Goal: Task Accomplishment & Management: Manage account settings

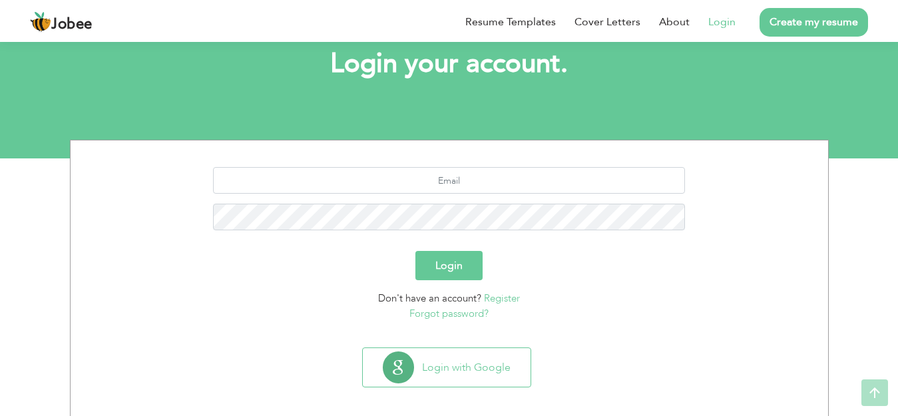
scroll to position [89, 0]
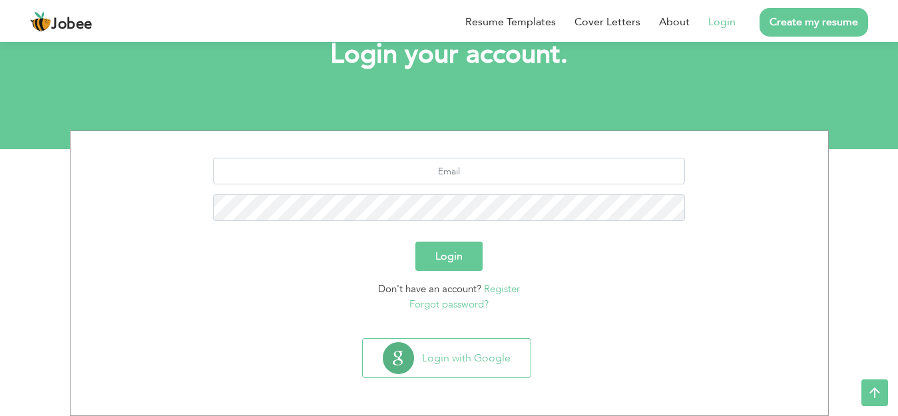
click at [721, 18] on link "Login" at bounding box center [721, 22] width 27 height 16
click at [580, 180] on input "text" at bounding box center [449, 171] width 472 height 27
type input "farihasarwar1193@yahoo.com"
click at [440, 265] on button "Login" at bounding box center [448, 256] width 67 height 29
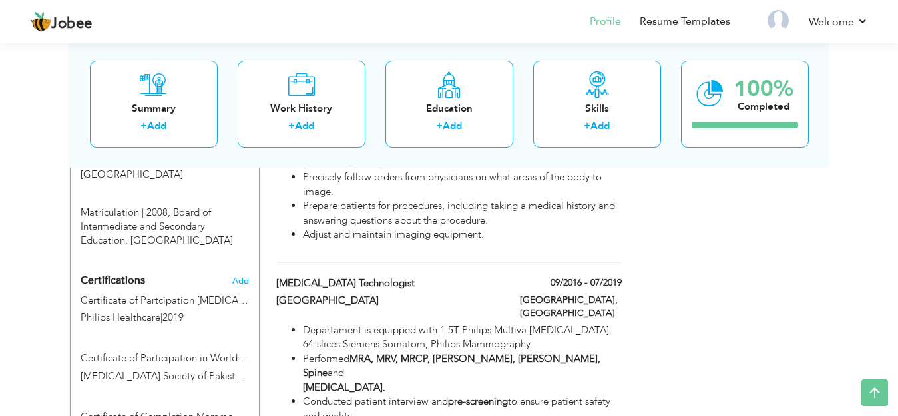
scroll to position [737, 0]
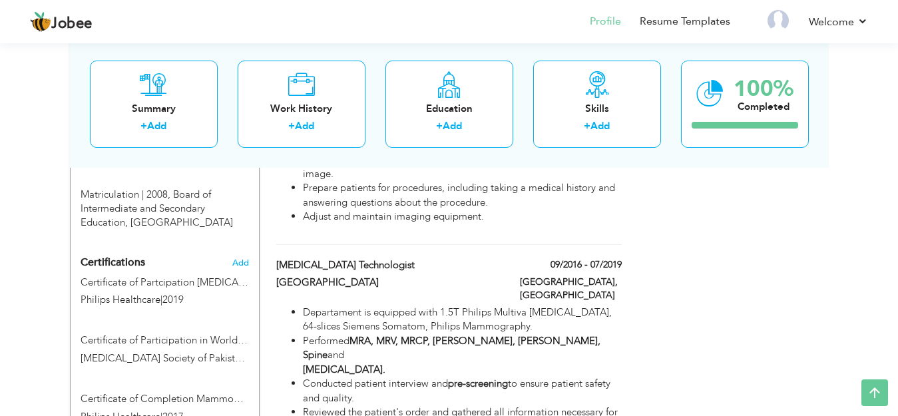
click at [116, 255] on span "Certifications" at bounding box center [113, 262] width 65 height 15
click at [602, 25] on link "Profile" at bounding box center [605, 21] width 31 height 15
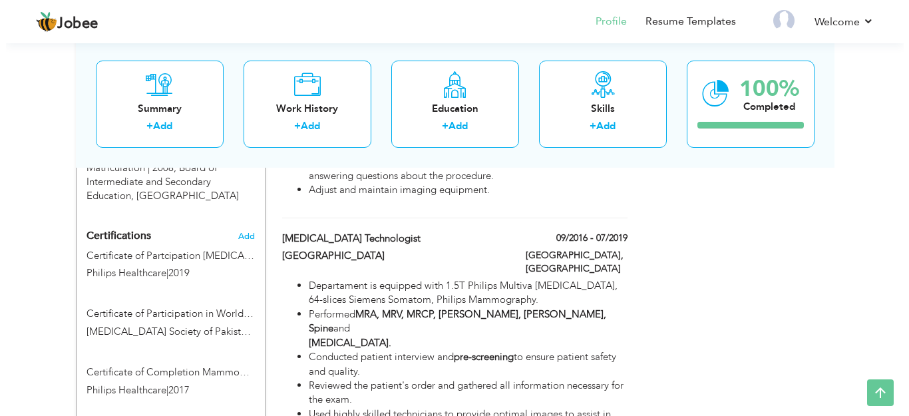
scroll to position [760, 0]
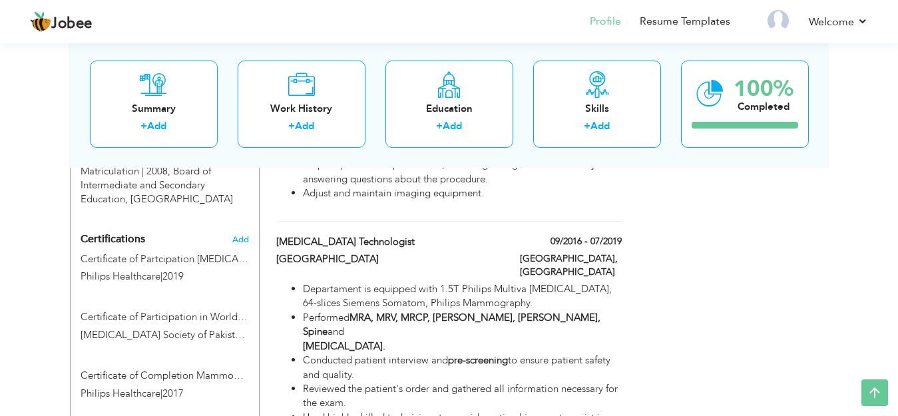
type input "Certificate of Partcipation [MEDICAL_DATA] Training"
type input "Philips Healthcare"
type input "2019"
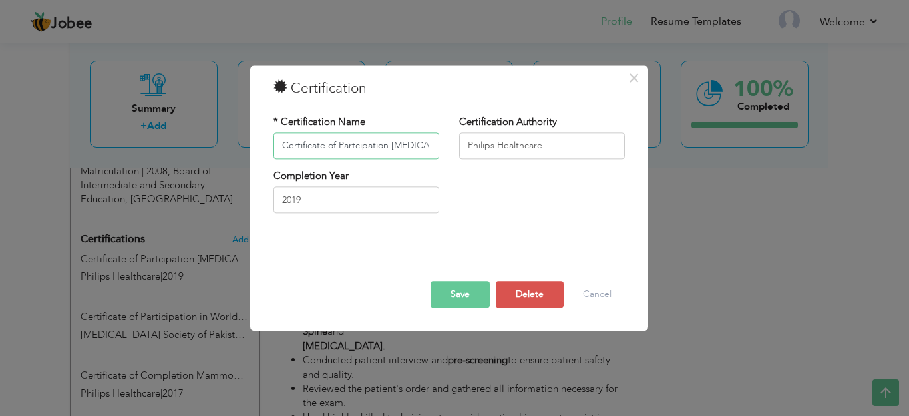
scroll to position [0, 11]
click at [293, 139] on input "Certificate of Partcipation [MEDICAL_DATA] Training" at bounding box center [356, 145] width 166 height 27
click at [280, 143] on input "Certificate of Partcipation [MEDICAL_DATA] Training" at bounding box center [356, 145] width 166 height 27
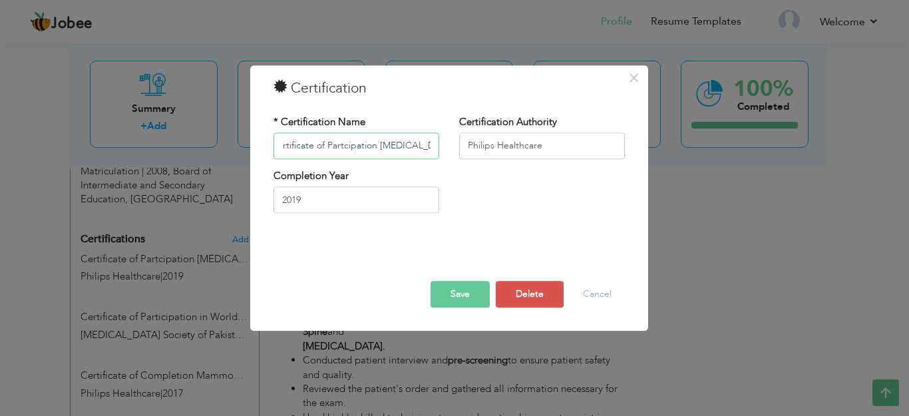
click at [430, 146] on input "Certificate of Partcipation [MEDICAL_DATA] Training" at bounding box center [356, 145] width 166 height 27
click at [635, 72] on span "×" at bounding box center [633, 78] width 11 height 24
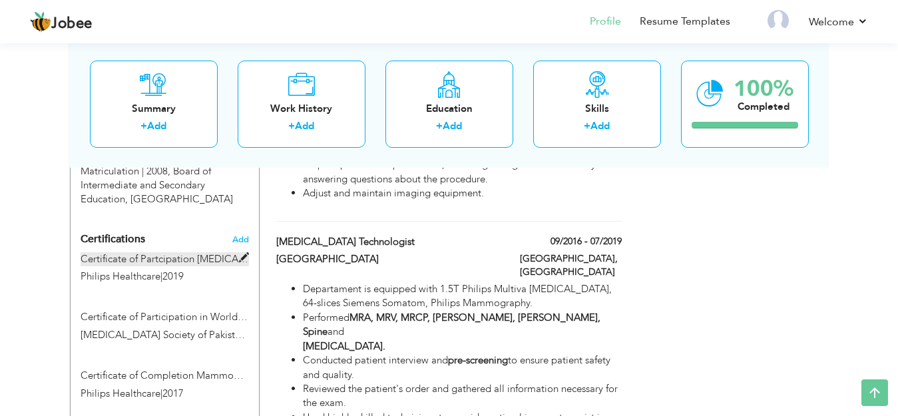
click at [125, 252] on label "Certificate of Partcipation [MEDICAL_DATA] Training" at bounding box center [165, 259] width 168 height 14
type input "Certificate of Partcipation [MEDICAL_DATA] Training"
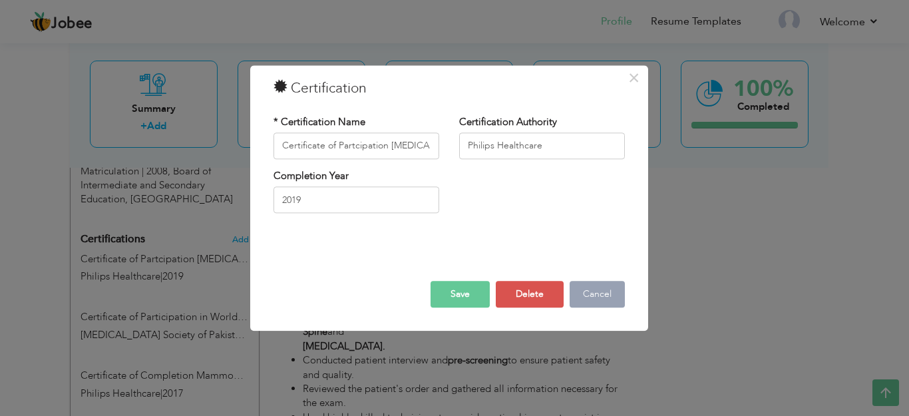
click at [588, 291] on button "Cancel" at bounding box center [597, 294] width 55 height 27
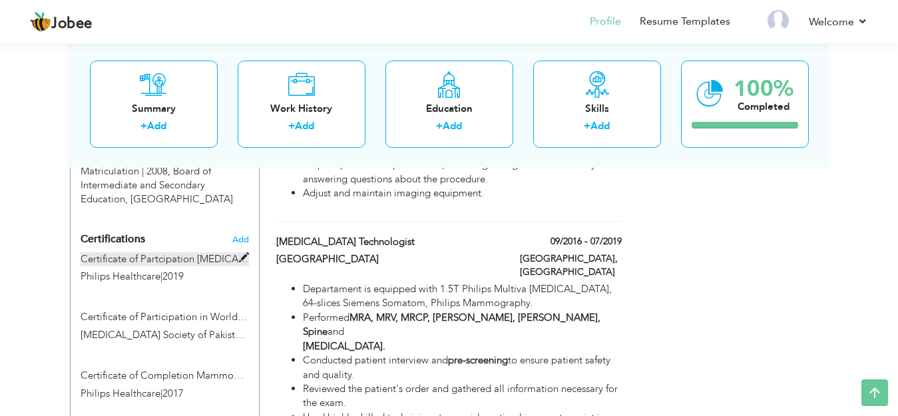
click at [89, 252] on label "Certificate of Partcipation [MEDICAL_DATA] Training" at bounding box center [165, 259] width 168 height 14
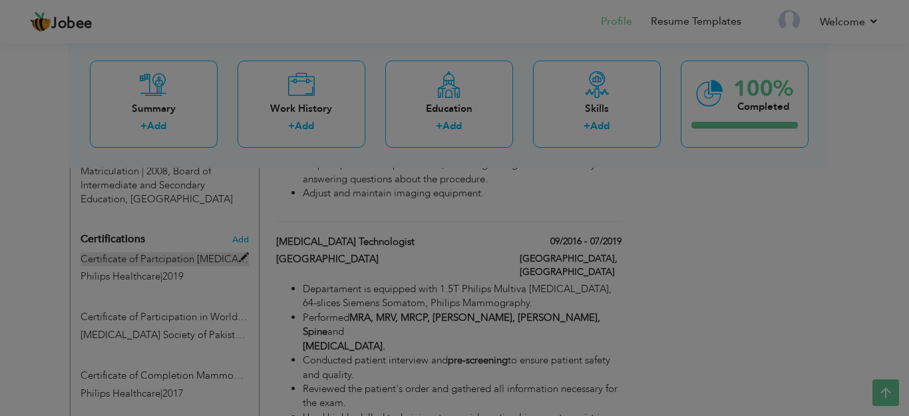
click at [89, 234] on body "Jobee Profile Resume Templates Resume Templates Cover Letters About My Resume W…" at bounding box center [454, 238] width 909 height 1996
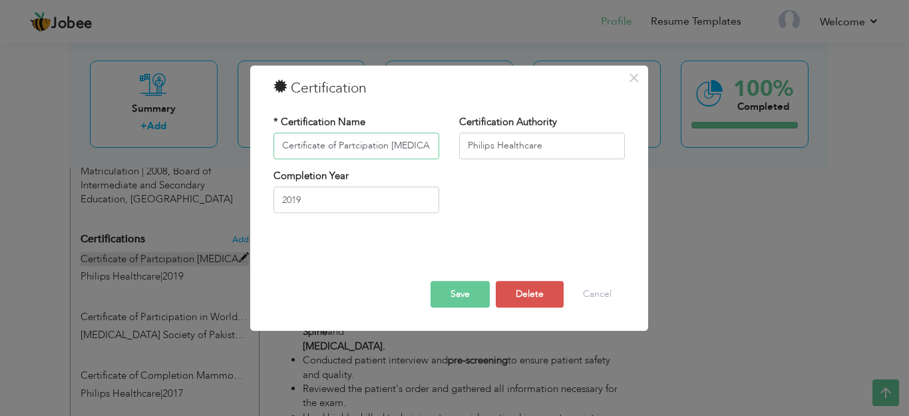
scroll to position [0, 11]
click at [289, 146] on input "Certificate of Partcipation [MEDICAL_DATA] Training" at bounding box center [356, 145] width 166 height 27
click at [427, 144] on input "Certificate of Partcipation [MEDICAL_DATA] Training" at bounding box center [356, 145] width 166 height 27
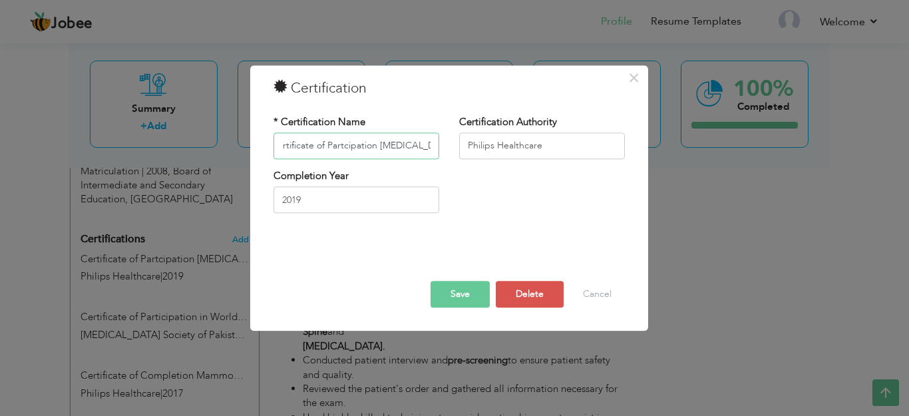
click at [427, 144] on input "Certificate of Partcipation [MEDICAL_DATA] Training" at bounding box center [356, 145] width 166 height 27
click at [293, 148] on input "Certificate of Partcipation [MEDICAL_DATA] Training" at bounding box center [356, 145] width 166 height 27
click at [414, 141] on input "Certificate of Partcipation [MEDICAL_DATA] Training" at bounding box center [356, 145] width 166 height 27
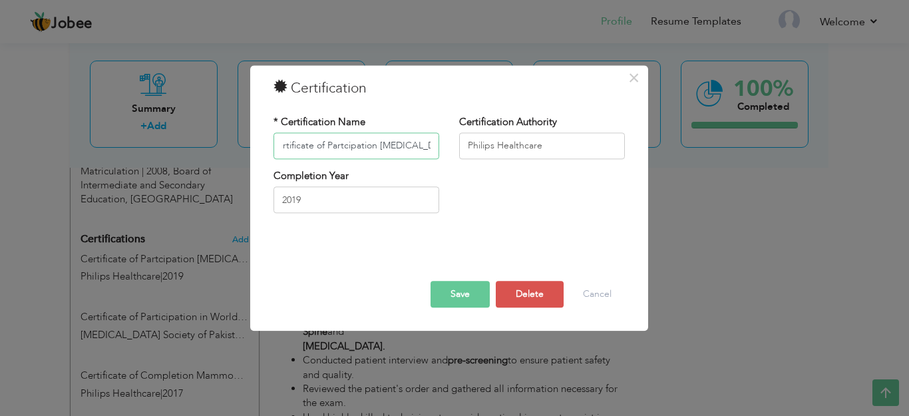
click at [413, 142] on input "Certificate of Partcipation [MEDICAL_DATA] Training" at bounding box center [356, 145] width 166 height 27
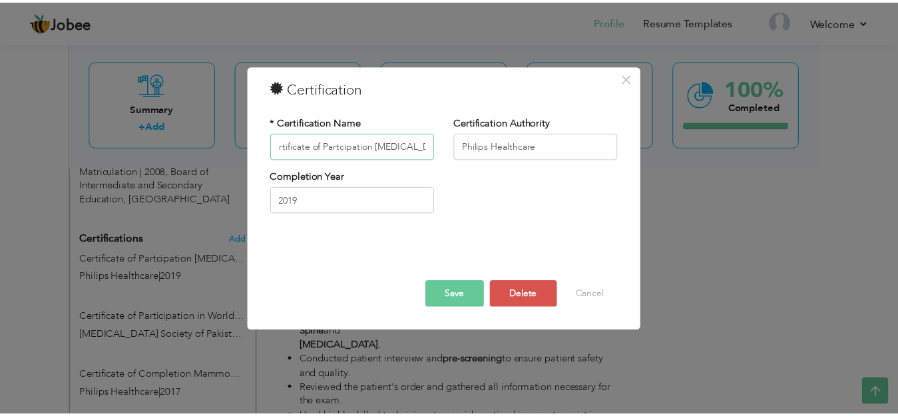
scroll to position [0, 0]
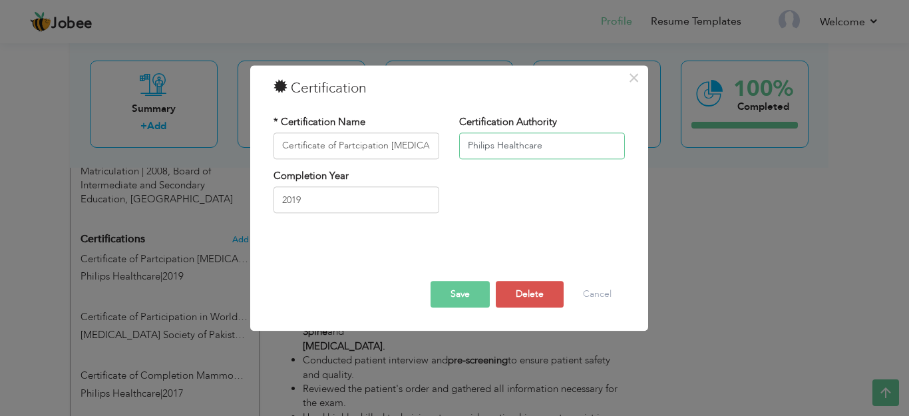
click at [538, 145] on input "Philips Healthcare" at bounding box center [542, 145] width 166 height 27
click at [481, 141] on input "Philips Healthcare" at bounding box center [542, 145] width 166 height 27
click at [468, 152] on input "Philips Healthcare" at bounding box center [542, 145] width 166 height 27
click at [520, 145] on input "Philips Healthcare" at bounding box center [542, 145] width 166 height 27
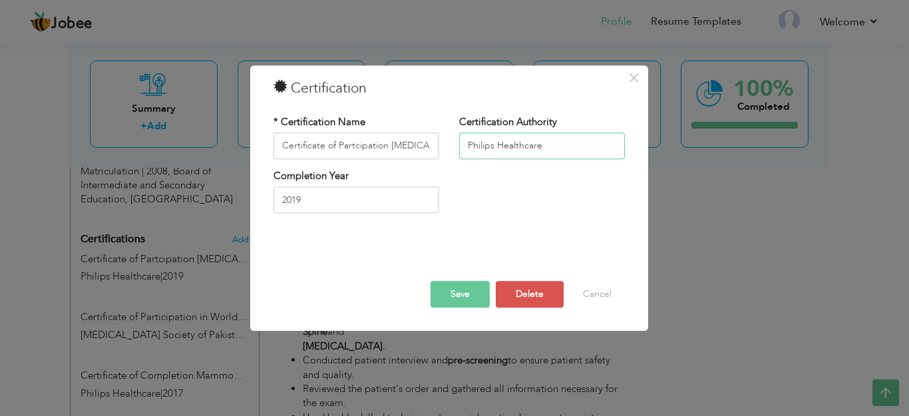
click at [520, 145] on input "Philips Healthcare" at bounding box center [542, 145] width 166 height 27
click at [474, 148] on input "Philips Healthcare" at bounding box center [542, 145] width 166 height 27
click at [520, 145] on input "Philips Healthcare" at bounding box center [542, 145] width 166 height 27
click at [484, 150] on input "Philips Healthcare" at bounding box center [542, 145] width 166 height 27
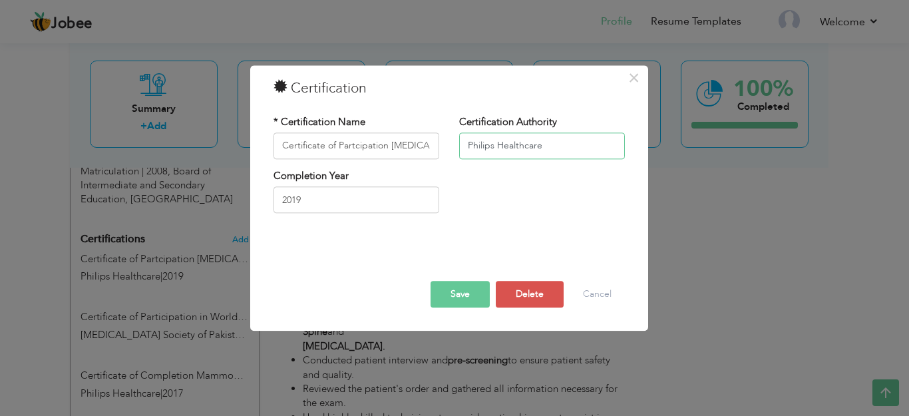
click at [479, 151] on input "Philips Healthcare" at bounding box center [542, 145] width 166 height 27
click at [639, 71] on span "×" at bounding box center [633, 78] width 11 height 24
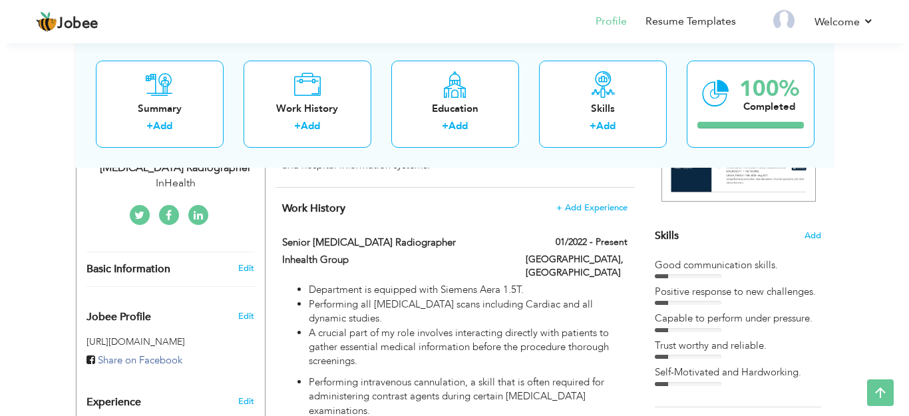
scroll to position [281, 0]
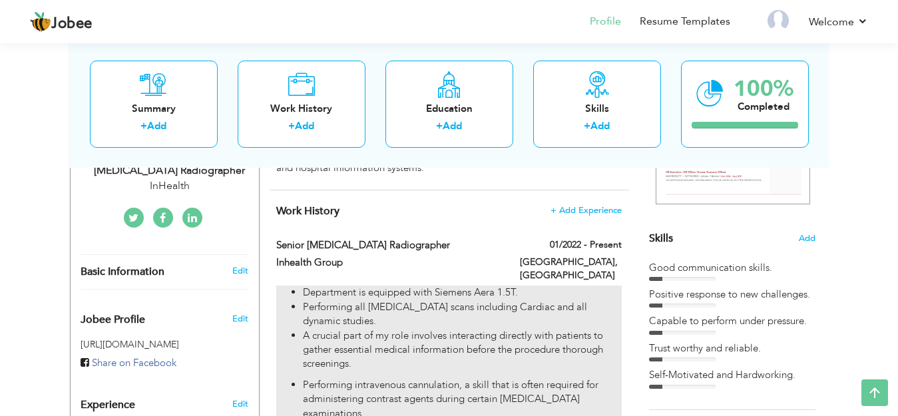
click at [417, 329] on p "A crucial part of my role involves interacting directly with patients to gather…" at bounding box center [462, 350] width 318 height 43
type input "Senior [MEDICAL_DATA] Radiographer"
type input "Inhealth Group"
type input "01/2022"
type input "U.K"
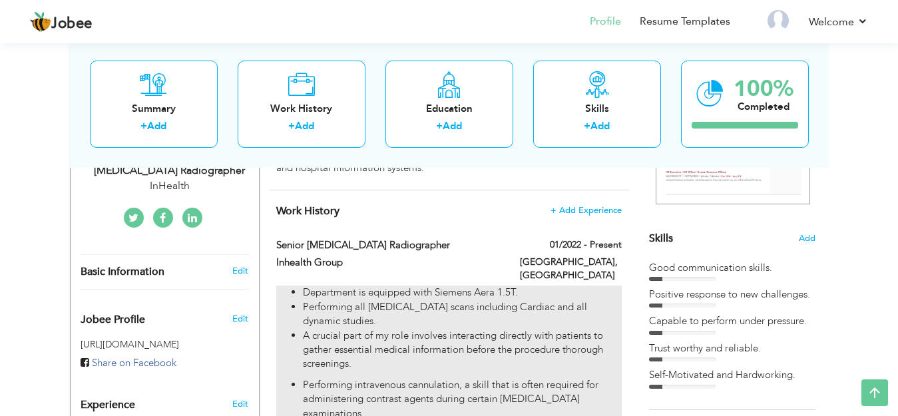
type input "[GEOGRAPHIC_DATA]"
checkbox input "true"
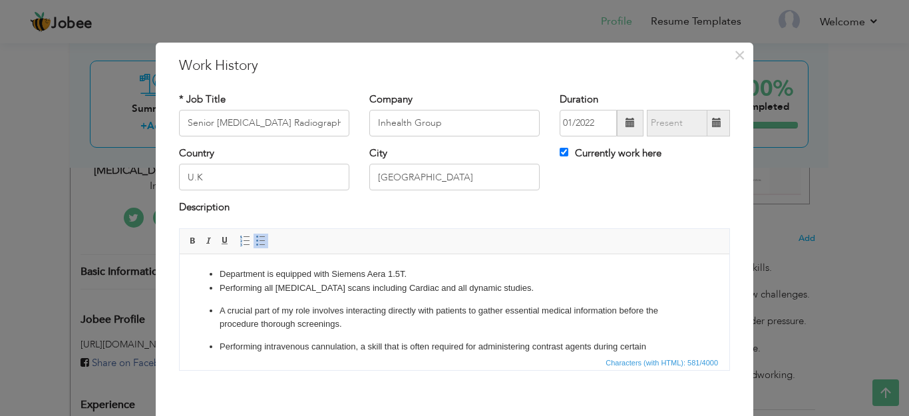
click at [230, 271] on li "Department is equipped with Siemens Aera 1.5T." at bounding box center [455, 274] width 470 height 14
click at [228, 283] on li "Performing all [MEDICAL_DATA] scans including Cardiac and all dynamic studies." at bounding box center [455, 288] width 470 height 14
click at [214, 280] on ul "Department is equipped with Siemens Aera 1.5T. Performing all [MEDICAL_DATA] sc…" at bounding box center [454, 328] width 523 height 123
click at [343, 285] on li "Performing all [MEDICAL_DATA] scans including Cardiac and all dynamic studies." at bounding box center [455, 288] width 470 height 14
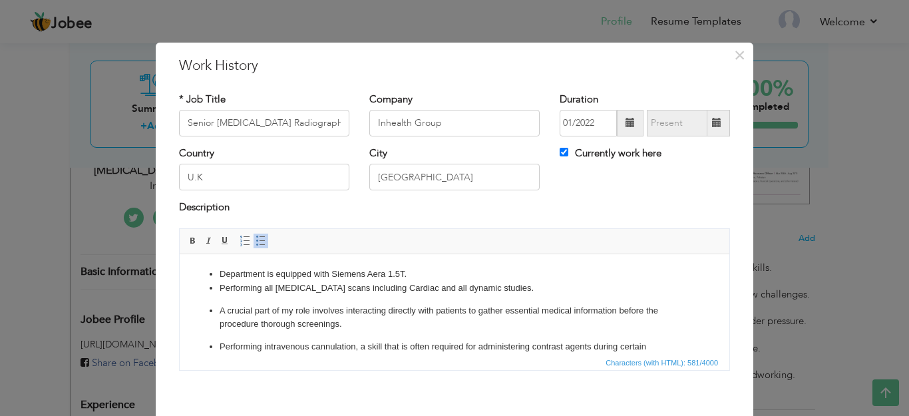
click at [226, 285] on li "Performing all [MEDICAL_DATA] scans including Cardiac and all dynamic studies." at bounding box center [455, 288] width 470 height 14
click at [222, 287] on li "Performing all [MEDICAL_DATA] scans including Cardiac and all dynamic studies." at bounding box center [455, 288] width 470 height 14
click at [245, 277] on li "Department is equipped with Siemens Aera 1.5T." at bounding box center [455, 274] width 470 height 14
click at [223, 285] on li "Performing all [MEDICAL_DATA] scans including Cardiac and all dynamic studies." at bounding box center [455, 288] width 470 height 14
click at [236, 271] on li "Department is equipped with Siemens Aera 1.5T." at bounding box center [455, 274] width 470 height 14
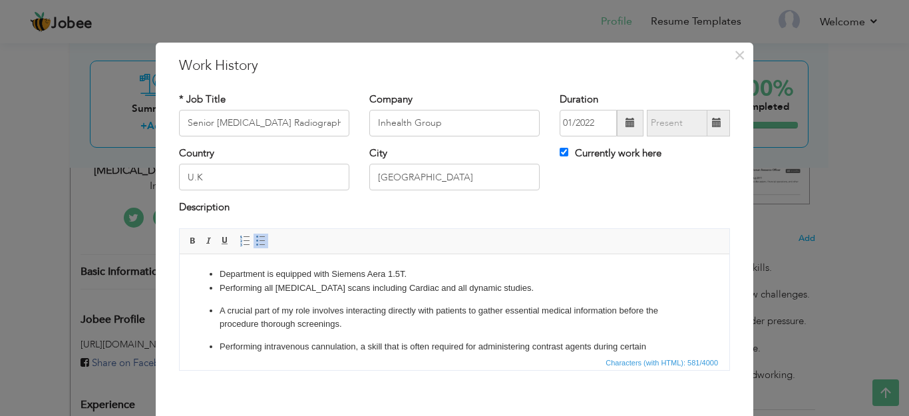
click at [240, 277] on li "Department is equipped with Siemens Aera 1.5T." at bounding box center [455, 274] width 470 height 14
click at [241, 276] on li "Department is equipped with Siemens Aera 1.5T." at bounding box center [455, 274] width 470 height 14
click at [289, 333] on ul "Department is equipped with Siemens Aera 1.5T. Performing all [MEDICAL_DATA] sc…" at bounding box center [454, 328] width 523 height 123
click at [230, 276] on li "Department is equipped with Siemens Aera 1.5T." at bounding box center [455, 274] width 470 height 14
click at [218, 279] on ul "Department is equipped with Siemens Aera 1.5T. Performing all [MEDICAL_DATA] sc…" at bounding box center [454, 328] width 523 height 123
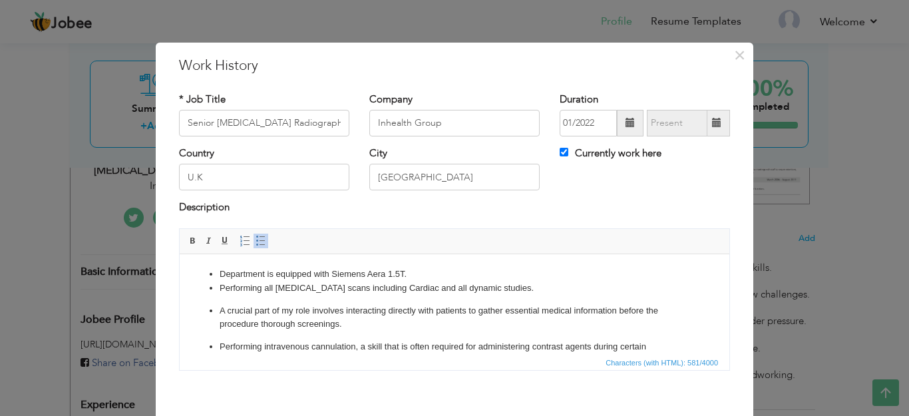
click at [217, 275] on ul "Department is equipped with Siemens Aera 1.5T. Performing all [MEDICAL_DATA] sc…" at bounding box center [454, 328] width 523 height 123
click at [263, 315] on p "A crucial part of my role involves interacting directly with patients to gather…" at bounding box center [455, 317] width 470 height 28
click at [264, 315] on p "A crucial part of my role involves interacting directly with patients to gather…" at bounding box center [455, 317] width 470 height 28
click at [231, 276] on li "Department is equipped with Siemens Aera 1.5T." at bounding box center [455, 274] width 470 height 14
click at [227, 279] on li "Department is equipped with Siemens Aera 1.5T." at bounding box center [455, 274] width 470 height 14
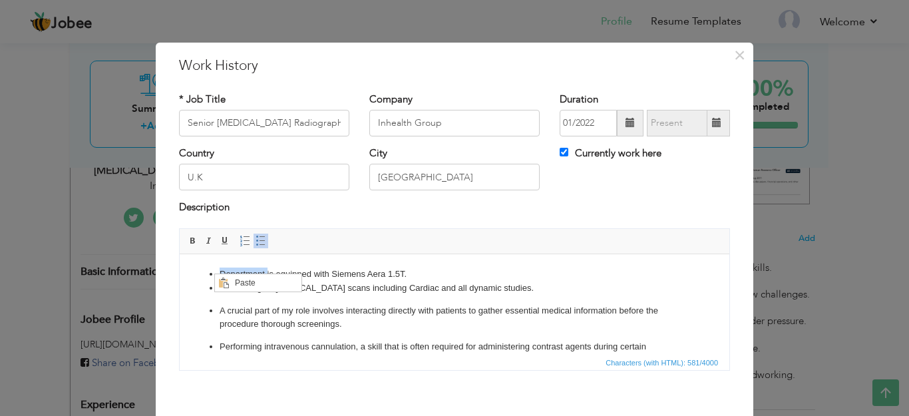
click at [339, 292] on li "Performing all [MEDICAL_DATA] scans including Cardiac and all dynamic studies." at bounding box center [455, 288] width 470 height 14
click at [242, 275] on li "Department is equipped with Siemens Aera 1.5T." at bounding box center [455, 274] width 470 height 14
click at [234, 273] on li "Department is equipped with Siemens Aera 1.5T." at bounding box center [455, 274] width 470 height 14
click at [258, 332] on ul "Department is equipped with Siemens Aera 1.5T. Performing all [MEDICAL_DATA] sc…" at bounding box center [454, 328] width 523 height 123
click at [228, 283] on li "Performing all [MEDICAL_DATA] scans including Cardiac and all dynamic studies." at bounding box center [455, 288] width 470 height 14
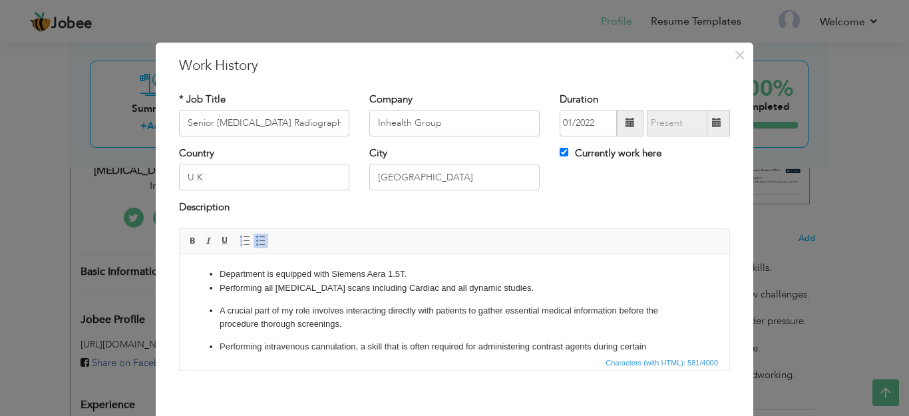
click at [218, 283] on ul "Department is equipped with Siemens Aera 1.5T. Performing all [MEDICAL_DATA] sc…" at bounding box center [454, 328] width 523 height 123
click at [265, 303] on p "A crucial part of my role involves interacting directly with patients to gather…" at bounding box center [455, 317] width 470 height 28
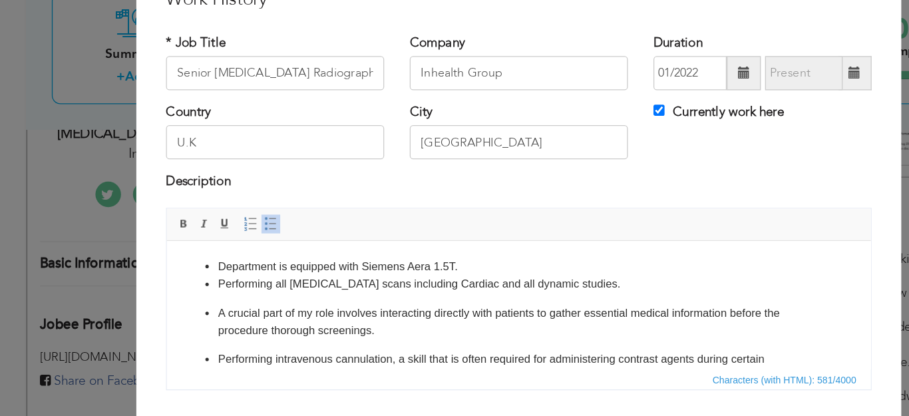
click at [204, 264] on ul "Department is equipped with Siemens Aera 1.5T. Performing all [MEDICAL_DATA] sc…" at bounding box center [441, 315] width 523 height 123
click at [205, 266] on ul "Department is equipped with Siemens Aera 1.5T. Performing all [MEDICAL_DATA] sc…" at bounding box center [441, 315] width 523 height 123
click at [204, 261] on ul "Department is equipped with Siemens Aera 1.5T. Performing all [MEDICAL_DATA] sc…" at bounding box center [441, 315] width 523 height 123
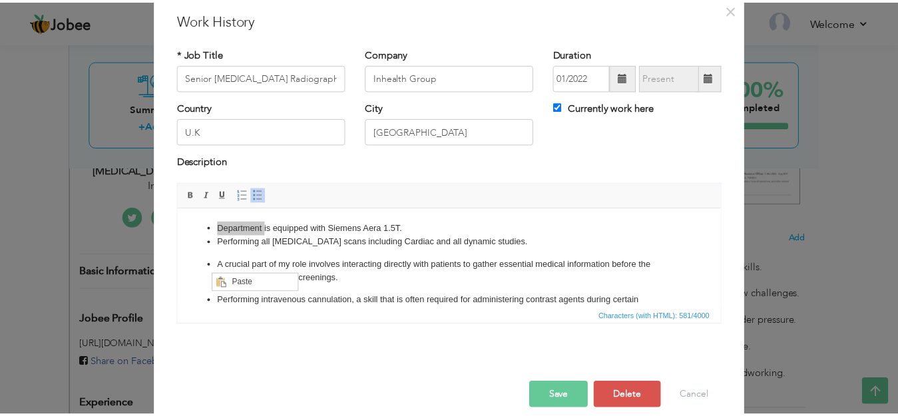
scroll to position [48, 0]
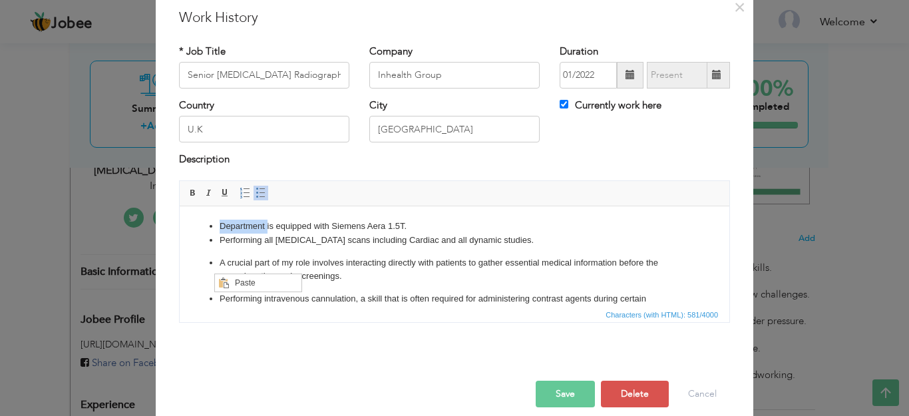
click at [249, 236] on li "Performing all [MEDICAL_DATA] scans including Cardiac and all dynamic studies." at bounding box center [455, 240] width 470 height 14
click at [257, 234] on li "Performing all [MEDICAL_DATA] scans including Cardiac and all dynamic studies." at bounding box center [455, 240] width 470 height 14
click at [254, 230] on li "Department is equipped with Siemens Aera 1.5T." at bounding box center [455, 226] width 470 height 14
click at [690, 395] on button "Cancel" at bounding box center [702, 394] width 55 height 27
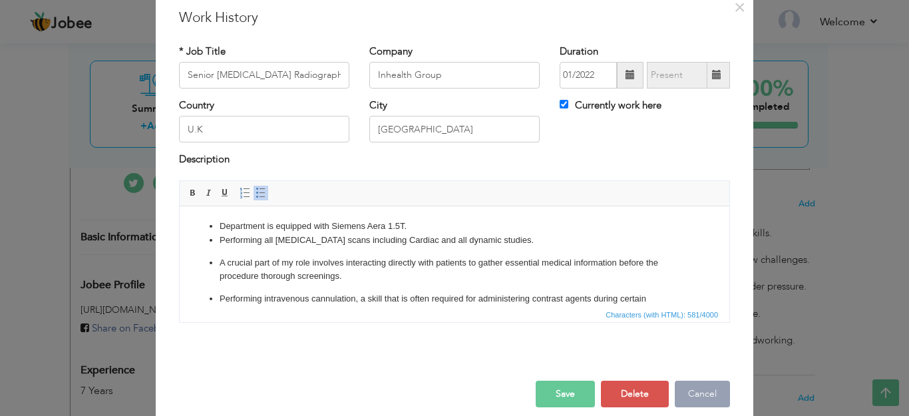
scroll to position [0, 0]
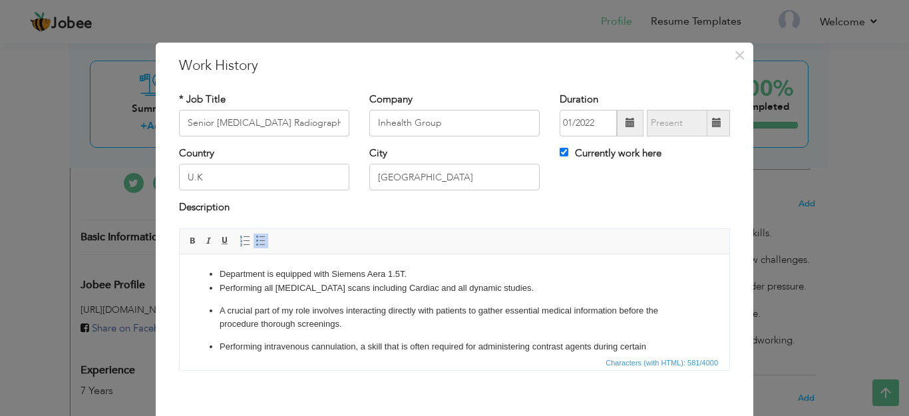
click at [226, 282] on li "Performing all [MEDICAL_DATA] scans including Cardiac and all dynamic studies." at bounding box center [455, 288] width 470 height 14
click at [220, 271] on li "Department is equipped with Siemens Aera 1.5T." at bounding box center [455, 274] width 470 height 14
click at [230, 276] on li "Department is equipped with Siemens Aera 1.5T." at bounding box center [455, 274] width 470 height 14
click at [234, 277] on li "Department is equipped with Siemens Aera 1.5T." at bounding box center [455, 274] width 470 height 14
click at [236, 323] on p "A crucial part of my role involves interacting directly with patients to gather…" at bounding box center [455, 317] width 470 height 28
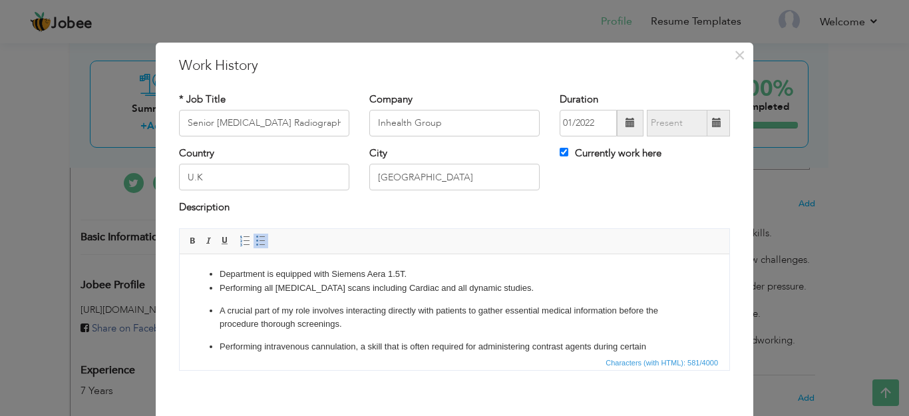
click at [223, 270] on li "Department is equipped with Siemens Aera 1.5T." at bounding box center [455, 274] width 470 height 14
click at [220, 275] on li "Department is equipped with Siemens Aera 1.5T." at bounding box center [455, 274] width 470 height 14
click at [240, 319] on p "A crucial part of my role involves interacting directly with patients to gather…" at bounding box center [455, 317] width 470 height 28
click at [224, 274] on li "Department is equipped with Siemens Aera 1.5T." at bounding box center [455, 274] width 470 height 14
click at [217, 277] on ul "Department is equipped with Siemens Aera 1.5T. Performing all [MEDICAL_DATA] sc…" at bounding box center [454, 328] width 523 height 123
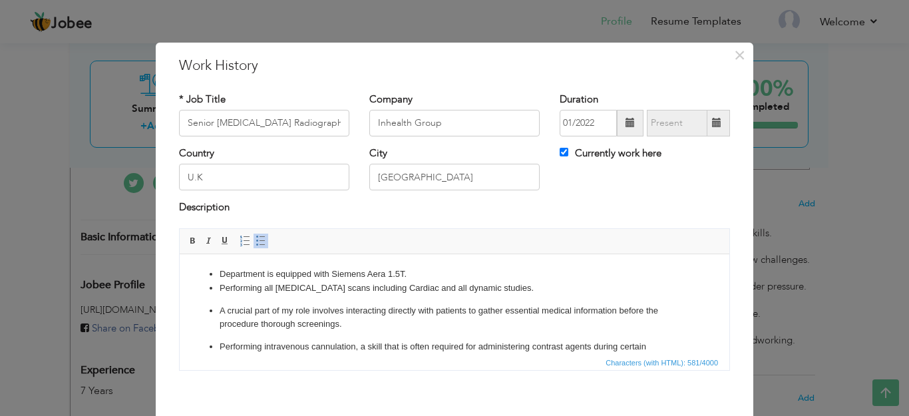
click at [220, 279] on li "Department is equipped with Siemens Aera 1.5T." at bounding box center [455, 274] width 470 height 14
click at [238, 318] on p "A crucial part of my role involves interacting directly with patients to gather…" at bounding box center [455, 317] width 470 height 28
click at [217, 277] on ul "Department is equipped with Siemens Aera 1.5T. Performing all [MEDICAL_DATA] sc…" at bounding box center [454, 328] width 523 height 123
click at [216, 278] on ul "Department is equipped with Siemens Aera 1.5T. Performing all [MEDICAL_DATA] sc…" at bounding box center [454, 328] width 523 height 123
click at [251, 327] on p "A crucial part of my role involves interacting directly with patients to gather…" at bounding box center [455, 317] width 470 height 28
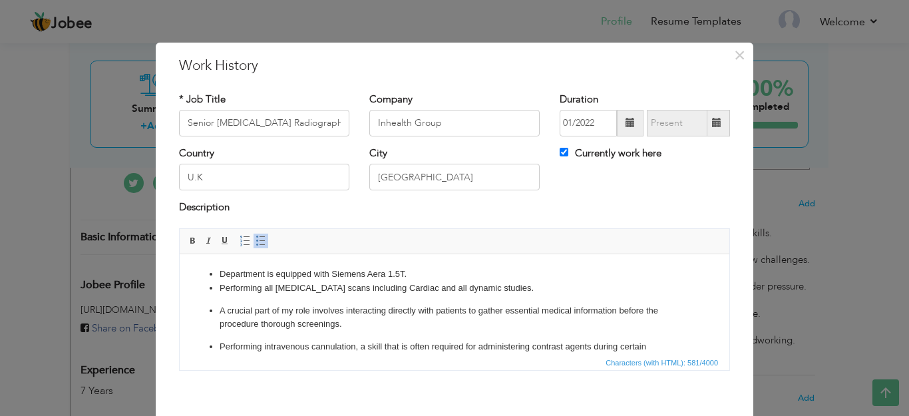
click at [221, 281] on li "Performing all [MEDICAL_DATA] scans including Cardiac and all dynamic studies." at bounding box center [455, 288] width 470 height 14
click at [220, 273] on li "Department is equipped with Siemens Aera 1.5T." at bounding box center [455, 274] width 470 height 14
click at [220, 281] on li "Performing all [MEDICAL_DATA] scans including Cardiac and all dynamic studies." at bounding box center [455, 288] width 470 height 14
click at [229, 278] on li "Department is equipped with Siemens Aera 1.5T." at bounding box center [455, 274] width 470 height 14
click at [279, 349] on p "Performing intravenous cannulation, a skill that is often required for administ…" at bounding box center [455, 353] width 470 height 28
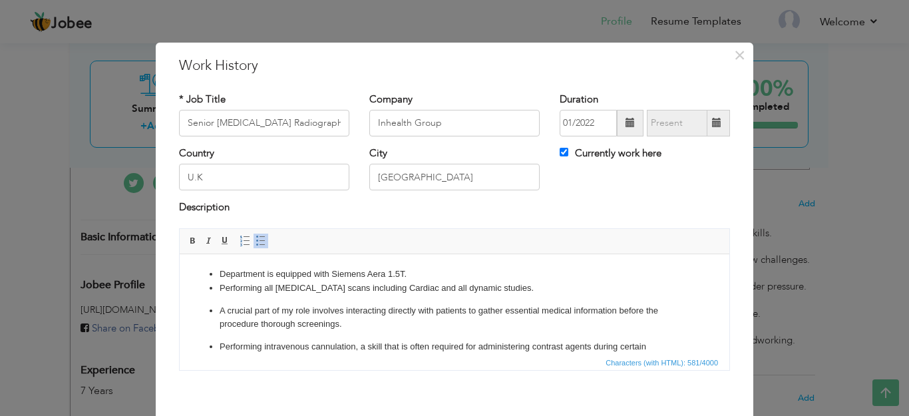
click at [217, 277] on ul "Department is equipped with Siemens Aera 1.5T. Performing all [MEDICAL_DATA] sc…" at bounding box center [454, 328] width 523 height 123
click at [216, 273] on ul "Department is equipped with Siemens Aera 1.5T. Performing all [MEDICAL_DATA] sc…" at bounding box center [454, 328] width 523 height 123
click at [734, 64] on span "×" at bounding box center [739, 55] width 11 height 24
click at [212, 282] on ul "Department is equipped with Siemens Aera 1.5T. Performing all [MEDICAL_DATA] sc…" at bounding box center [454, 328] width 523 height 123
click at [220, 279] on li "Department is equipped with Siemens Aera 1.5T." at bounding box center [455, 274] width 470 height 14
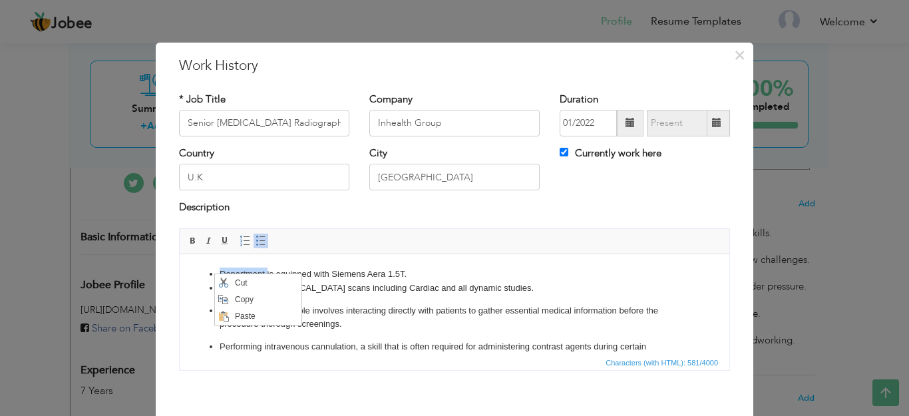
click at [365, 312] on p "A crucial part of my role involves interacting directly with patients to gather…" at bounding box center [455, 317] width 470 height 28
click at [220, 272] on li "Department is equipped with Siemens Aera 1.5T." at bounding box center [455, 274] width 470 height 14
click at [217, 276] on ul "Department is equipped with Siemens Aera 1.5T. Performing all [MEDICAL_DATA] sc…" at bounding box center [454, 328] width 523 height 123
click at [321, 299] on ul "Department is equipped with Siemens Aera 1.5T. Performing all [MEDICAL_DATA] sc…" at bounding box center [454, 328] width 523 height 123
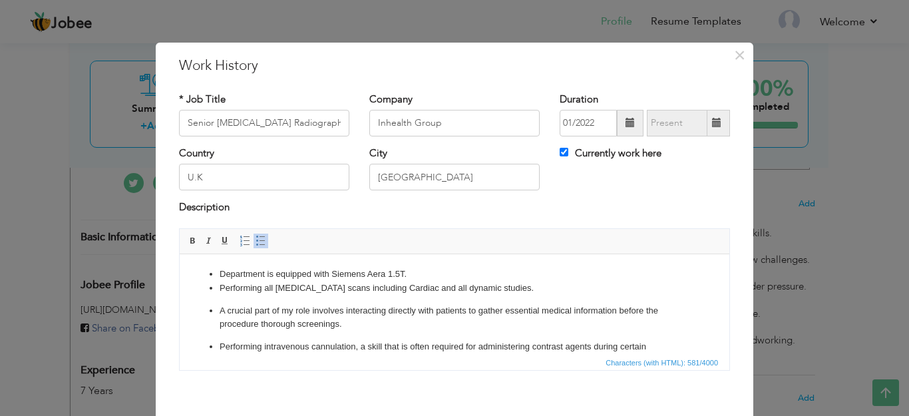
click at [220, 274] on li "Department is equipped with Siemens Aera 1.5T." at bounding box center [455, 274] width 470 height 14
click at [735, 57] on span "×" at bounding box center [739, 55] width 11 height 24
click at [214, 276] on ul "Department is equipped with Siemens Aera 1.5T. Performing all [MEDICAL_DATA] sc…" at bounding box center [454, 328] width 523 height 123
click at [734, 58] on span "×" at bounding box center [739, 55] width 11 height 24
click at [257, 281] on li "Performing all [MEDICAL_DATA] scans including Cardiac and all dynamic studies." at bounding box center [455, 288] width 470 height 14
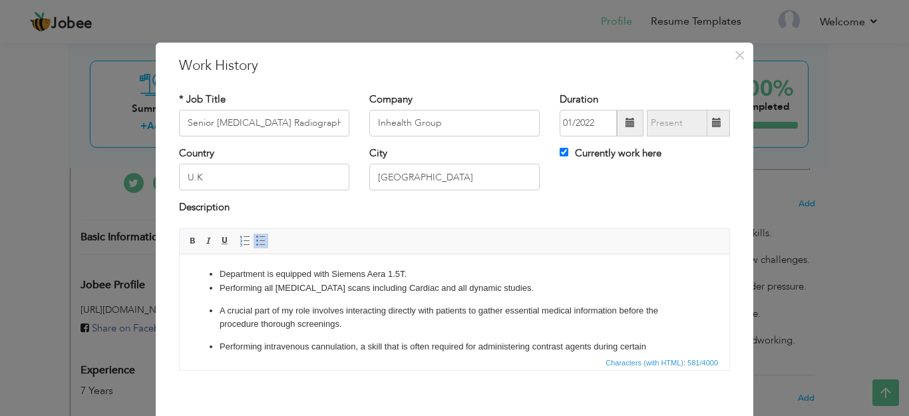
click at [252, 286] on li "Performing all [MEDICAL_DATA] scans including Cardiac and all dynamic studies." at bounding box center [455, 288] width 470 height 14
click at [217, 276] on ul "Department is equipped with Siemens Aera 1.5T. Performing all [MEDICAL_DATA] sc…" at bounding box center [454, 328] width 523 height 123
drag, startPoint x: 218, startPoint y: 270, endPoint x: 604, endPoint y: 318, distance: 388.9
click at [604, 318] on ul "Department is equipped with Siemens Aera 1.5T. Performing all [MEDICAL_DATA] sc…" at bounding box center [454, 328] width 523 height 123
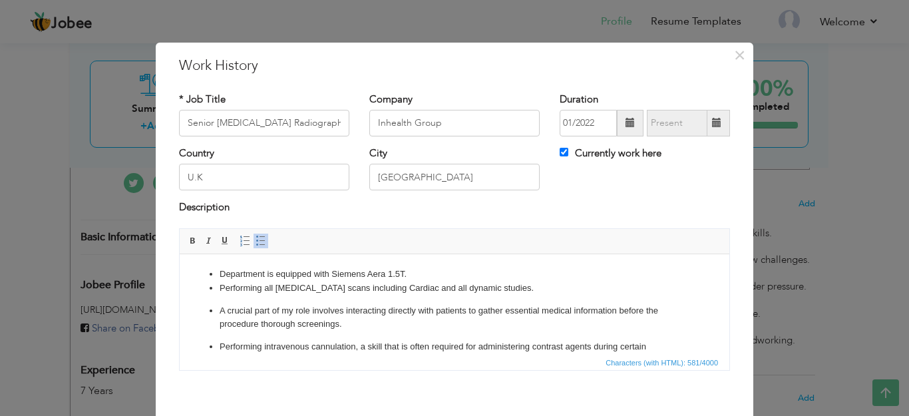
click at [531, 287] on li "Performing all [MEDICAL_DATA] scans including Cardiac and all dynamic studies." at bounding box center [455, 288] width 470 height 14
click at [218, 274] on ul "Department is equipped with Siemens Aera 1.5T. Performing all [MEDICAL_DATA] sc…" at bounding box center [454, 328] width 523 height 123
click at [218, 284] on ul "Department is equipped with Siemens Aera 1.5T. Performing all [MEDICAL_DATA] sc…" at bounding box center [454, 328] width 523 height 123
click at [220, 281] on li "Performing all [MEDICAL_DATA] scans including Cardiac and all dynamic studies." at bounding box center [455, 288] width 470 height 14
click at [216, 267] on ul "Department is equipped with Siemens Aera 1.5T. Performing all [MEDICAL_DATA] sc…" at bounding box center [454, 328] width 523 height 123
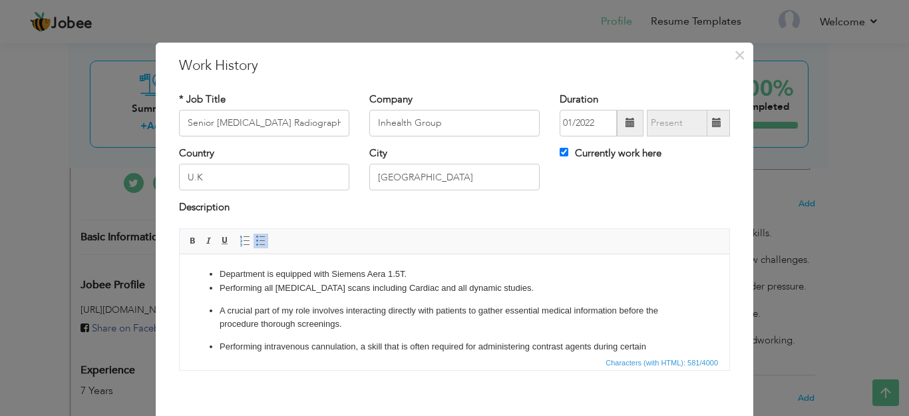
click at [218, 274] on ul "Department is equipped with Siemens Aera 1.5T. Performing all [MEDICAL_DATA] sc…" at bounding box center [454, 328] width 523 height 123
drag, startPoint x: 216, startPoint y: 267, endPoint x: 265, endPoint y: 276, distance: 50.0
click at [220, 279] on li "Department is equipped with Siemens Aera 1.5T." at bounding box center [455, 274] width 470 height 14
click at [220, 277] on li "Department is equipped with Siemens Aera 1.5T." at bounding box center [455, 274] width 470 height 14
drag, startPoint x: 212, startPoint y: 277, endPoint x: 530, endPoint y: 317, distance: 320.6
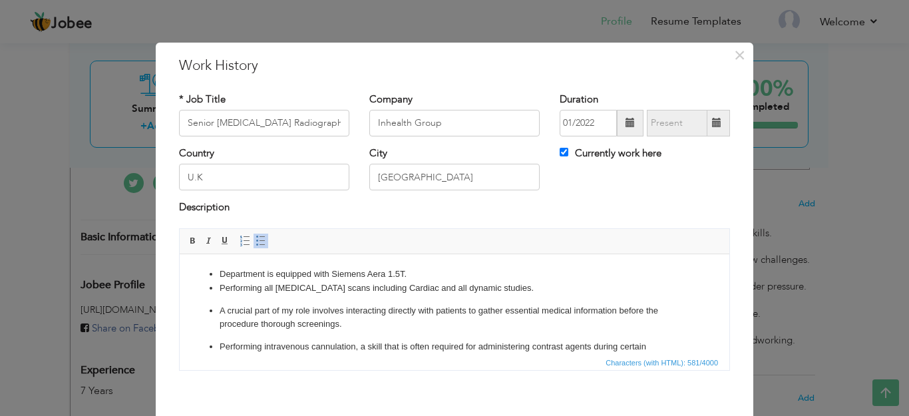
click at [530, 317] on ul "Department is equipped with Siemens Aera 1.5T. Performing all [MEDICAL_DATA] sc…" at bounding box center [454, 328] width 523 height 123
click at [223, 273] on li "Department is equipped with Siemens Aera 1.5T." at bounding box center [455, 274] width 470 height 14
click at [220, 279] on li "Department is equipped with Siemens Aera 1.5T." at bounding box center [455, 274] width 470 height 14
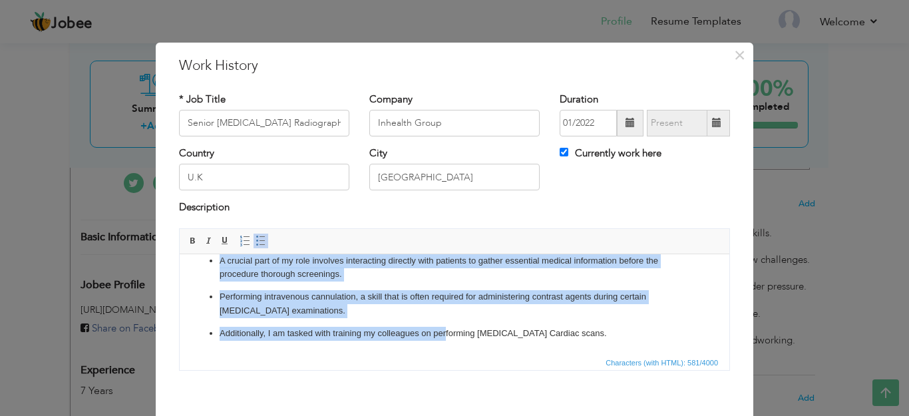
scroll to position [63, 0]
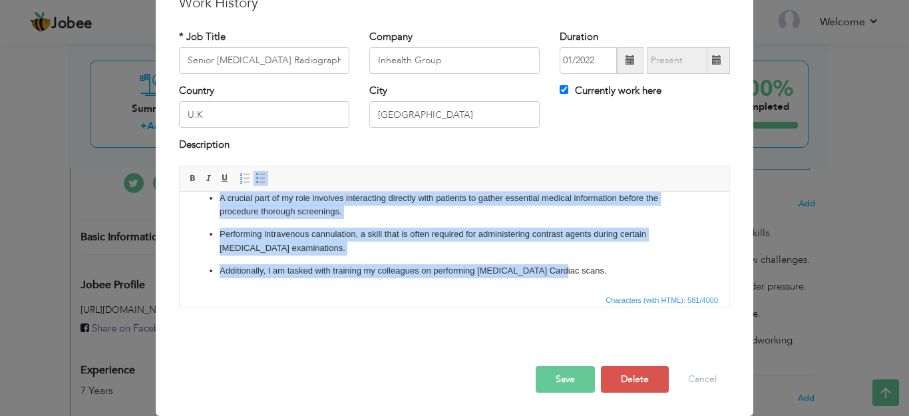
drag, startPoint x: 219, startPoint y: 216, endPoint x: 743, endPoint y: 486, distance: 589.5
click at [569, 291] on html "Department is equipped with Siemens Aera 1.5T. Performing all [MEDICAL_DATA] sc…" at bounding box center [455, 216] width 550 height 150
copy ul "Department is equipped with Siemens Aera 1.5T. Performing all [MEDICAL_DATA] sc…"
